Goal: Information Seeking & Learning: Learn about a topic

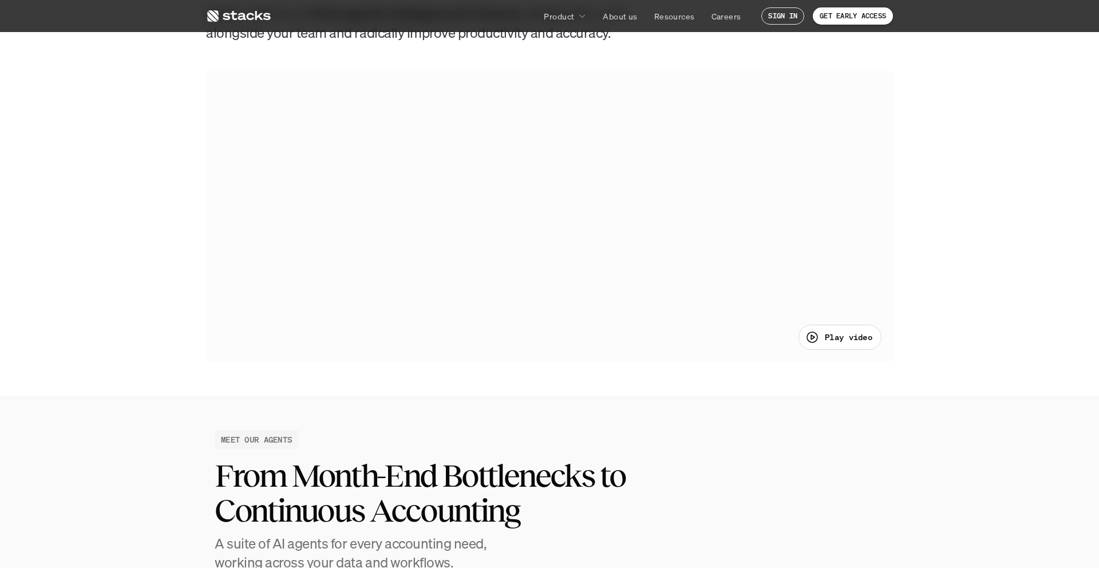
scroll to position [621, 0]
